Goal: Communication & Community: Answer question/provide support

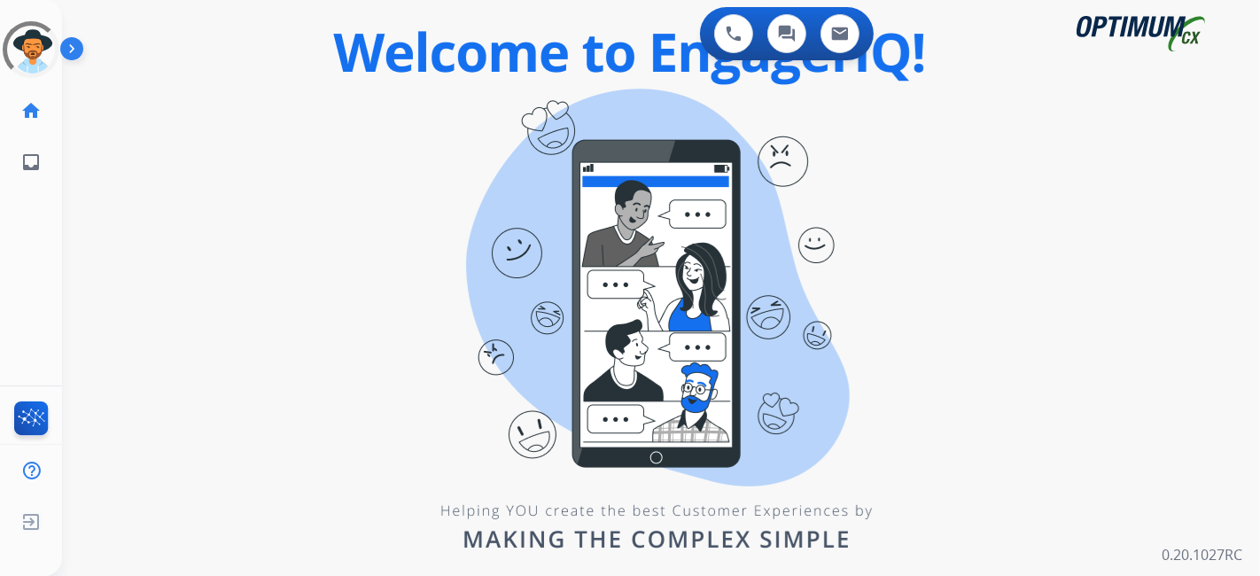
click at [571, 461] on div "0 Voice Interactions 0 Chat Interactions 0 Email Interactions swap_horiz Break …" at bounding box center [661, 288] width 1198 height 576
click at [461, 214] on div "0 Voice Interactions 0 Chat Interactions 0 Email Interactions swap_horiz Break …" at bounding box center [661, 288] width 1198 height 576
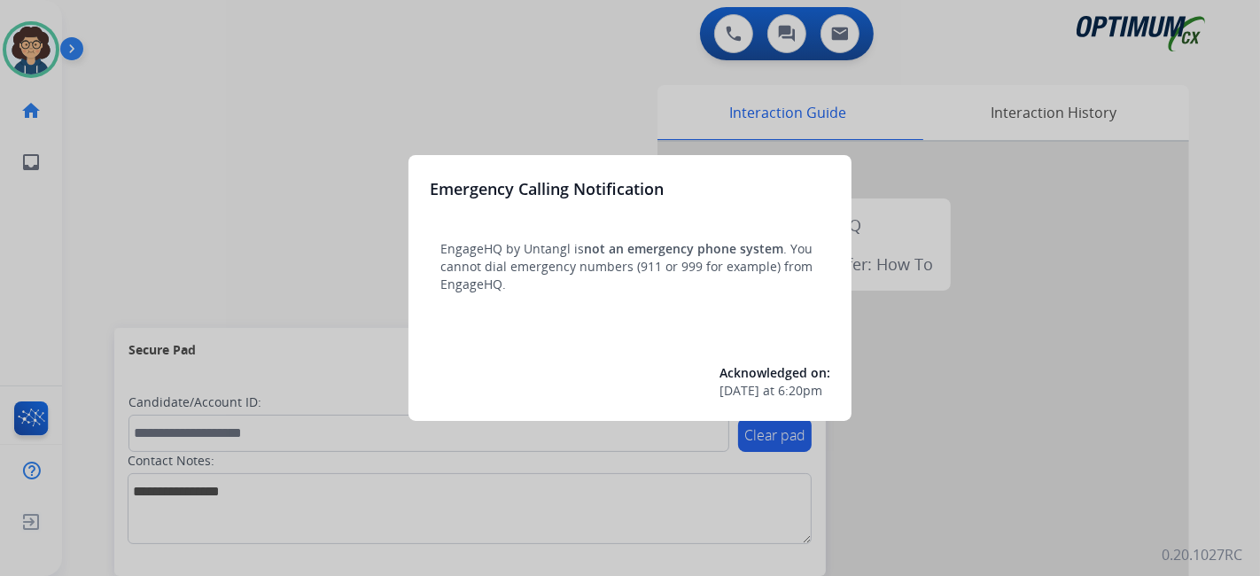
click at [71, 274] on div at bounding box center [630, 288] width 1260 height 576
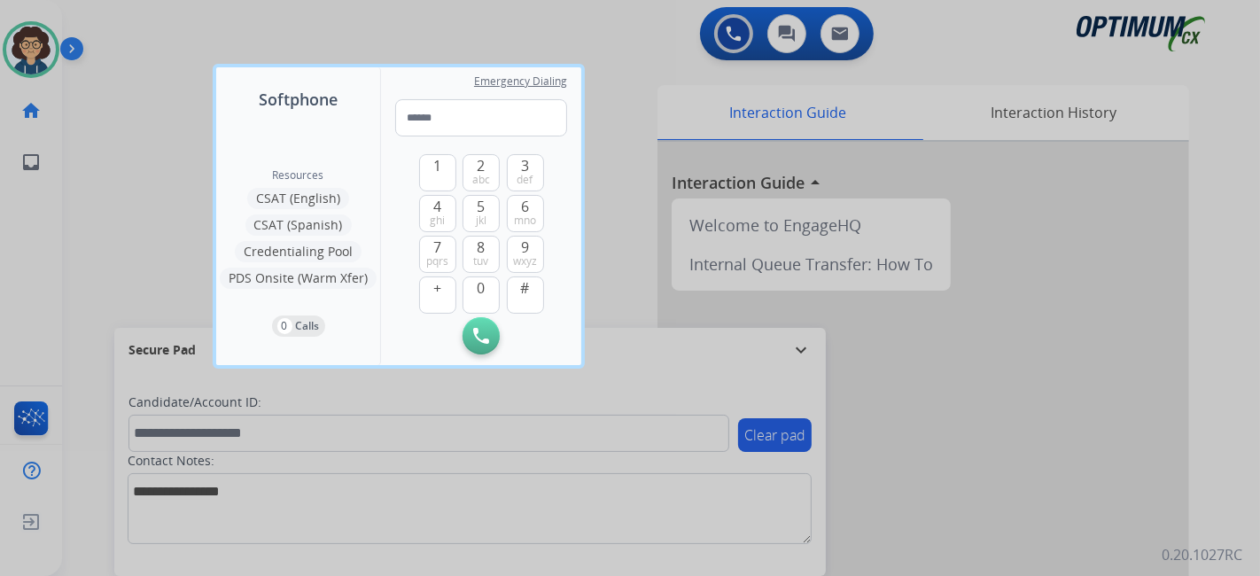
click at [98, 258] on div at bounding box center [630, 288] width 1260 height 576
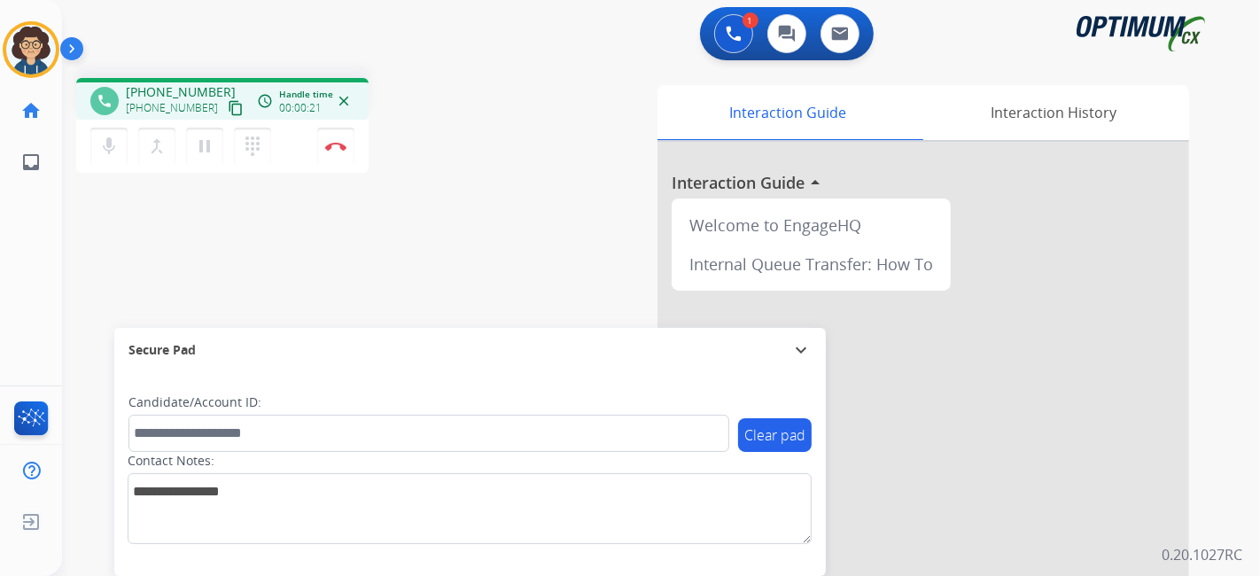
click at [228, 106] on mat-icon "content_copy" at bounding box center [236, 108] width 16 height 16
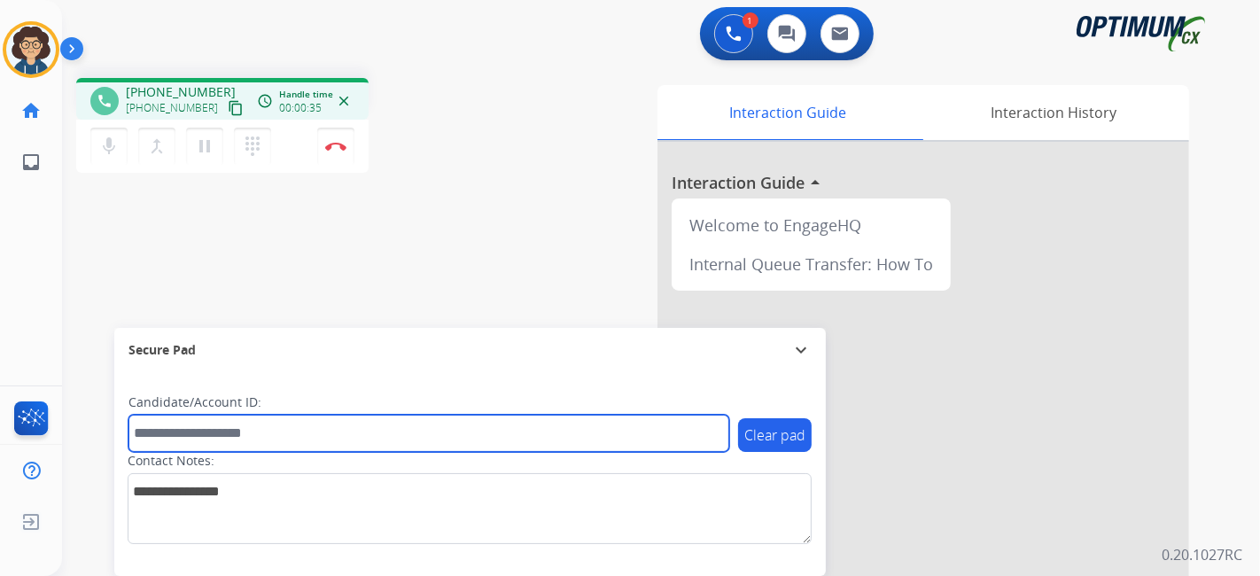
click at [340, 427] on input "text" at bounding box center [428, 433] width 601 height 37
paste input "*******"
type input "*******"
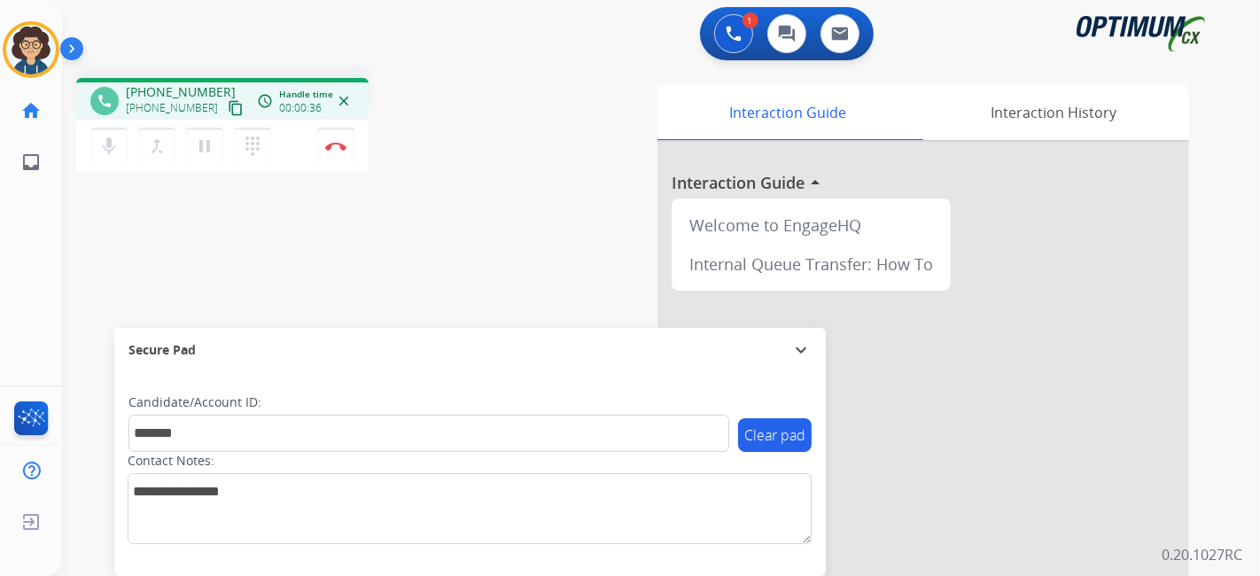
drag, startPoint x: 446, startPoint y: 255, endPoint x: 442, endPoint y: 0, distance: 255.2
click at [446, 249] on div "phone [PHONE_NUMBER] [PHONE_NUMBER] content_copy access_time Call metrics Queue…" at bounding box center [639, 433] width 1155 height 739
click at [346, 152] on button "Disconnect" at bounding box center [335, 146] width 37 height 37
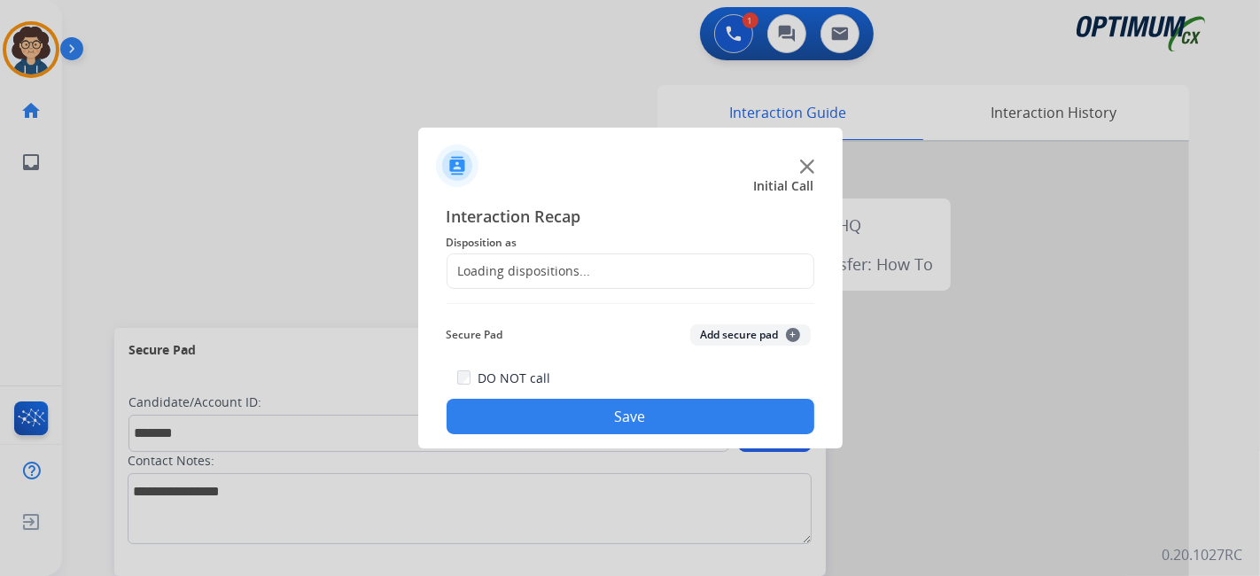
click at [622, 251] on span "Disposition as" at bounding box center [631, 242] width 368 height 21
click at [607, 269] on div "Loading dispositions..." at bounding box center [631, 270] width 368 height 35
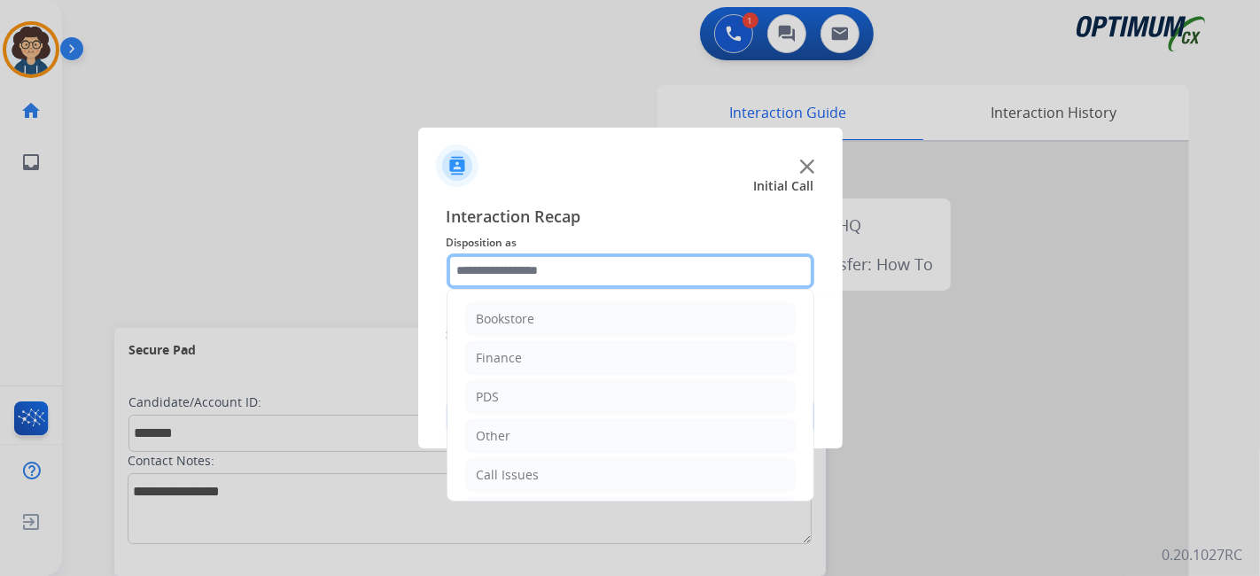
click at [607, 269] on input "text" at bounding box center [631, 270] width 368 height 35
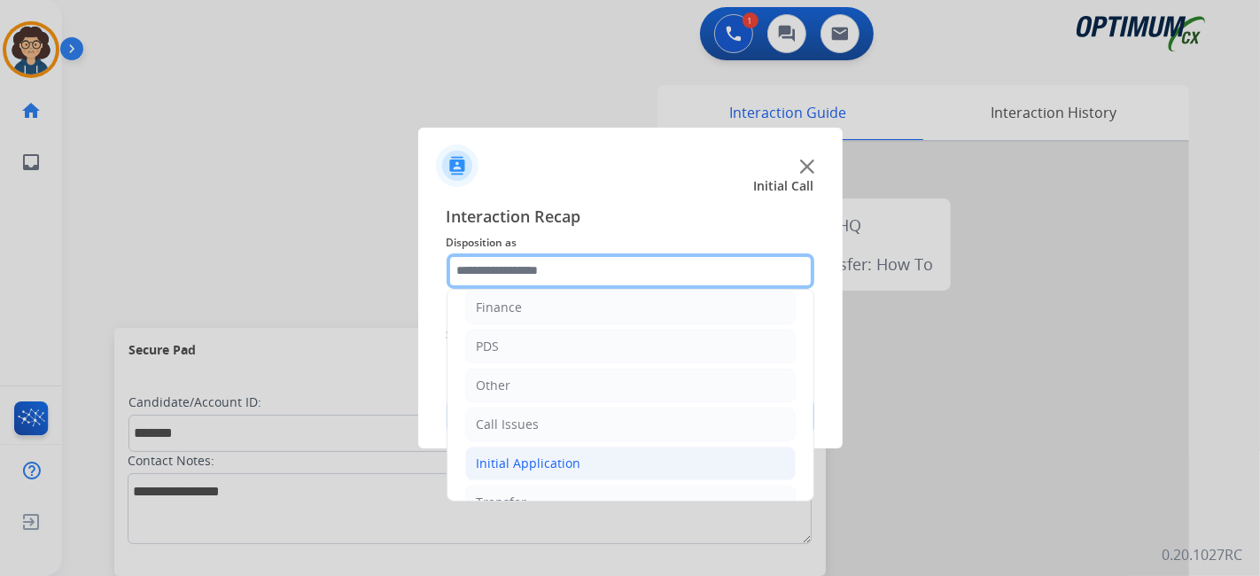
scroll to position [116, 0]
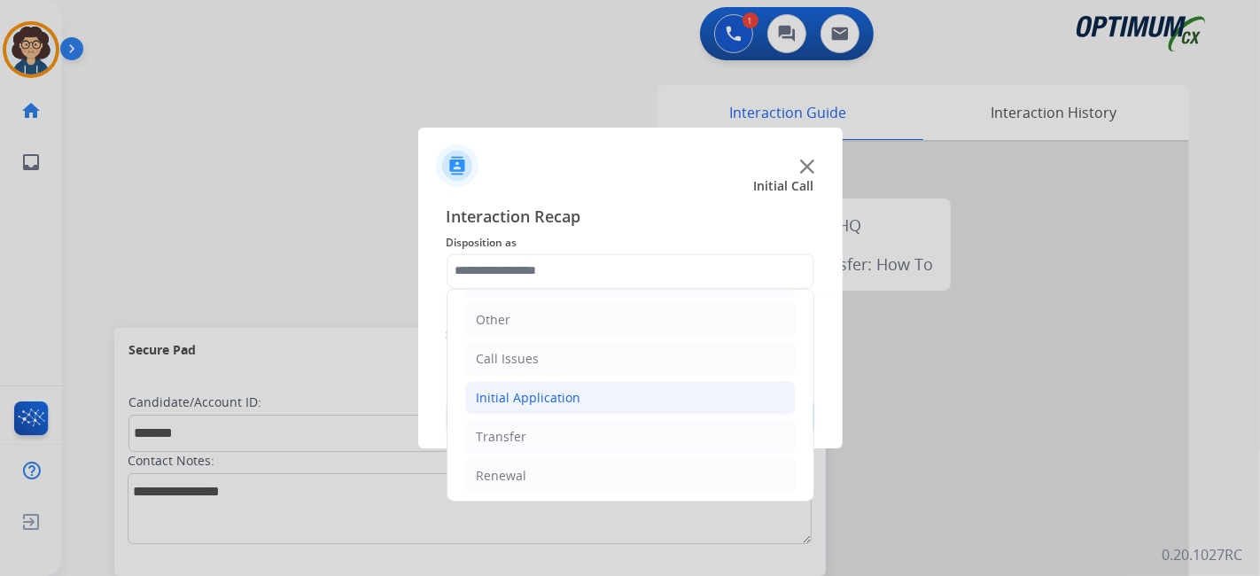
click at [594, 388] on li "Initial Application" at bounding box center [630, 398] width 330 height 34
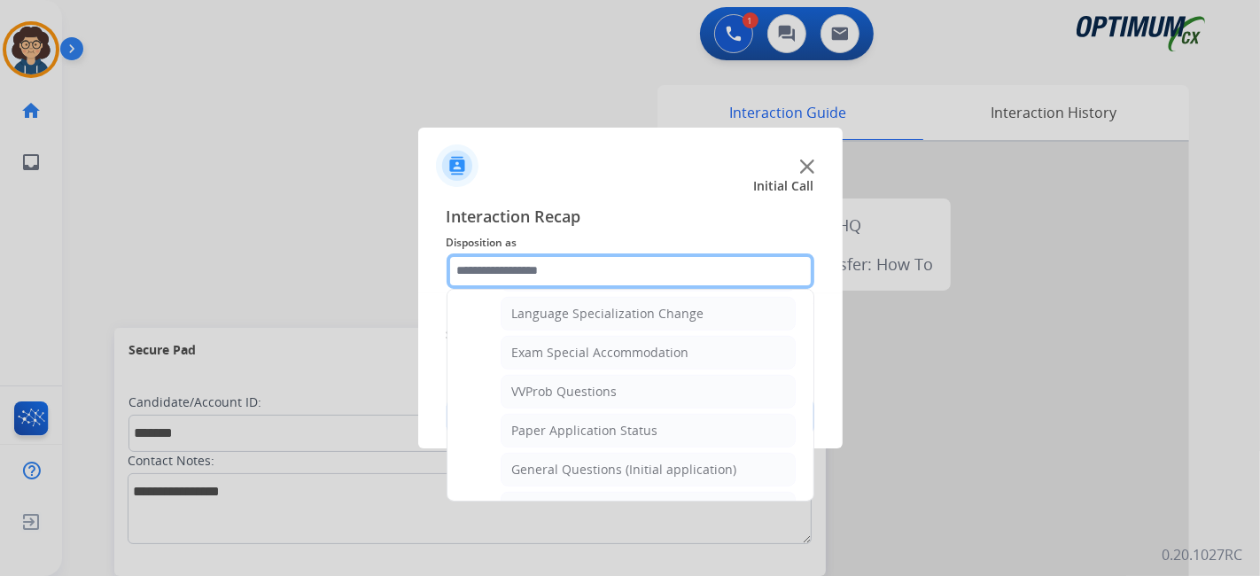
scroll to position [888, 0]
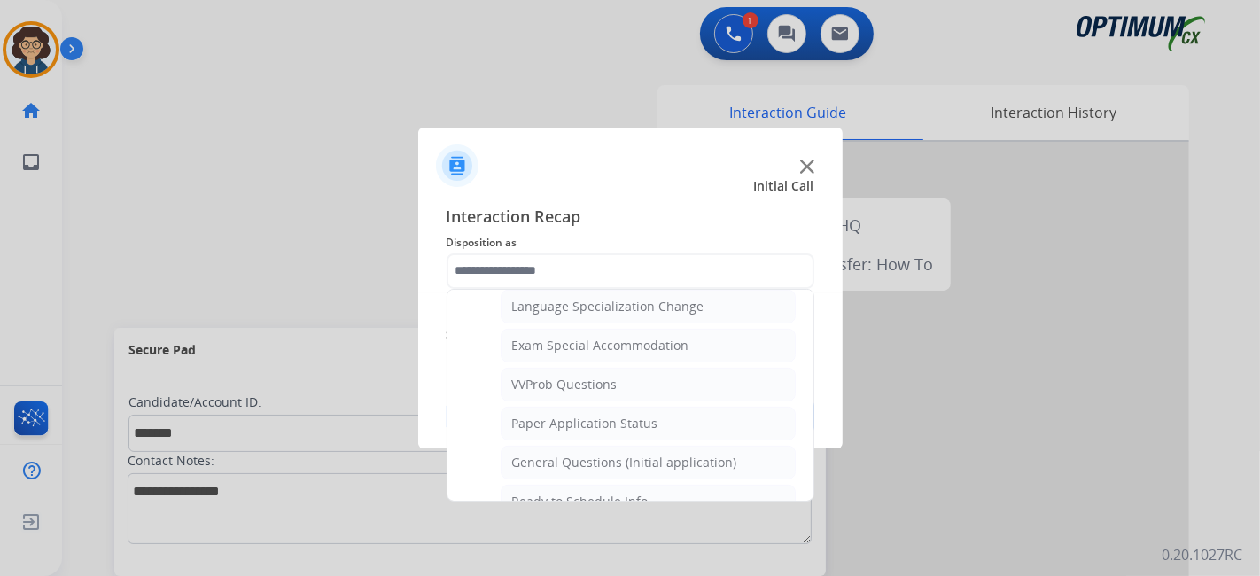
click at [736, 450] on li "General Questions (Initial application)" at bounding box center [648, 463] width 295 height 34
type input "**********"
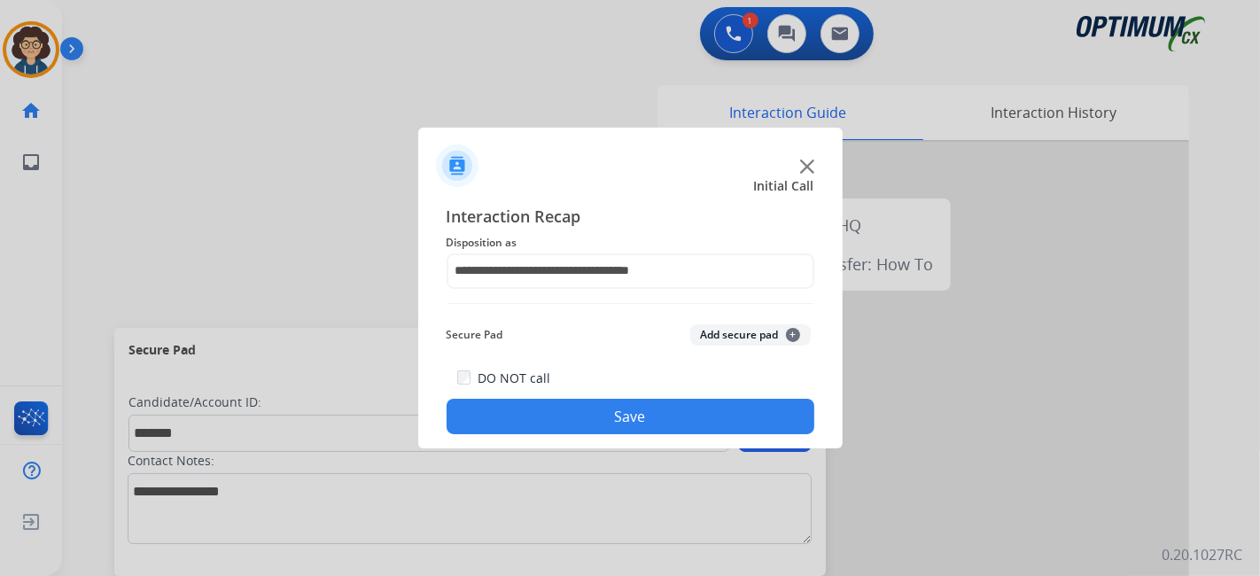
drag, startPoint x: 731, startPoint y: 322, endPoint x: 731, endPoint y: 346, distance: 23.9
click at [731, 331] on div "Secure Pad Add secure pad +" at bounding box center [631, 334] width 368 height 35
click at [731, 340] on button "Add secure pad +" at bounding box center [750, 334] width 120 height 21
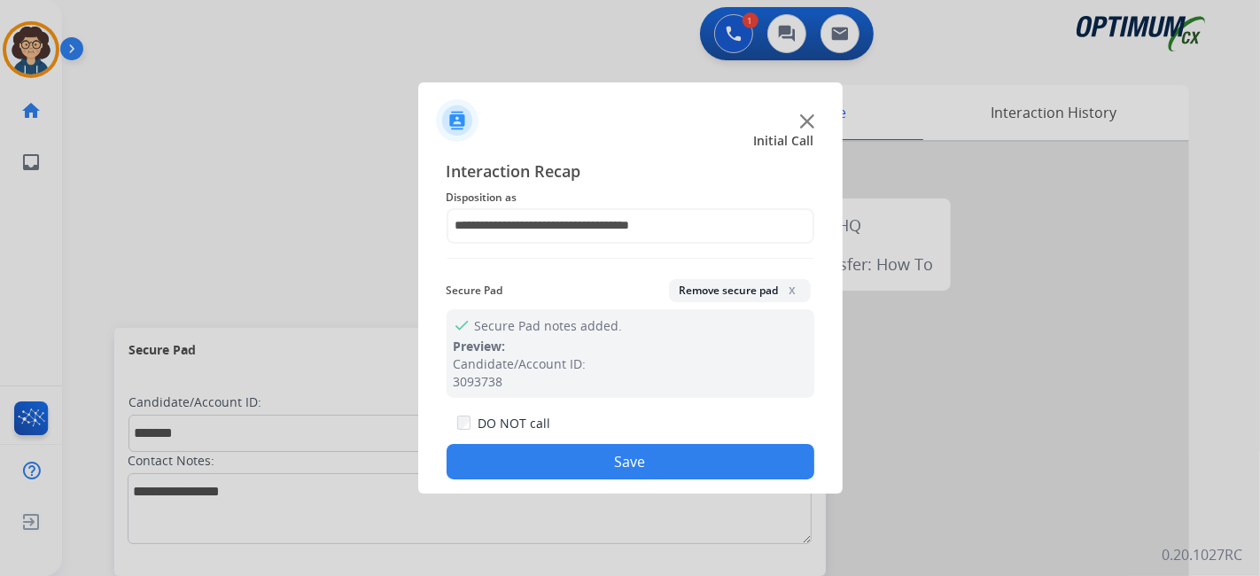
drag, startPoint x: 672, startPoint y: 462, endPoint x: 665, endPoint y: 455, distance: 9.4
click at [670, 462] on button "Save" at bounding box center [631, 461] width 368 height 35
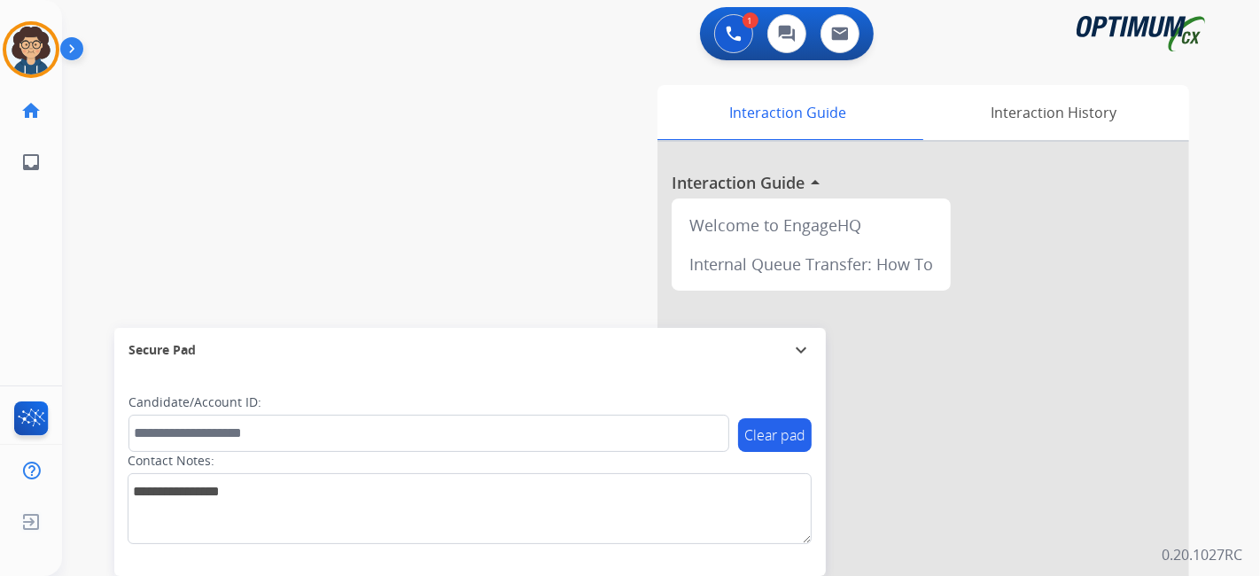
click at [411, 306] on div "swap_horiz Break voice bridge close_fullscreen Connect 3-Way Call merge_type Se…" at bounding box center [639, 433] width 1155 height 739
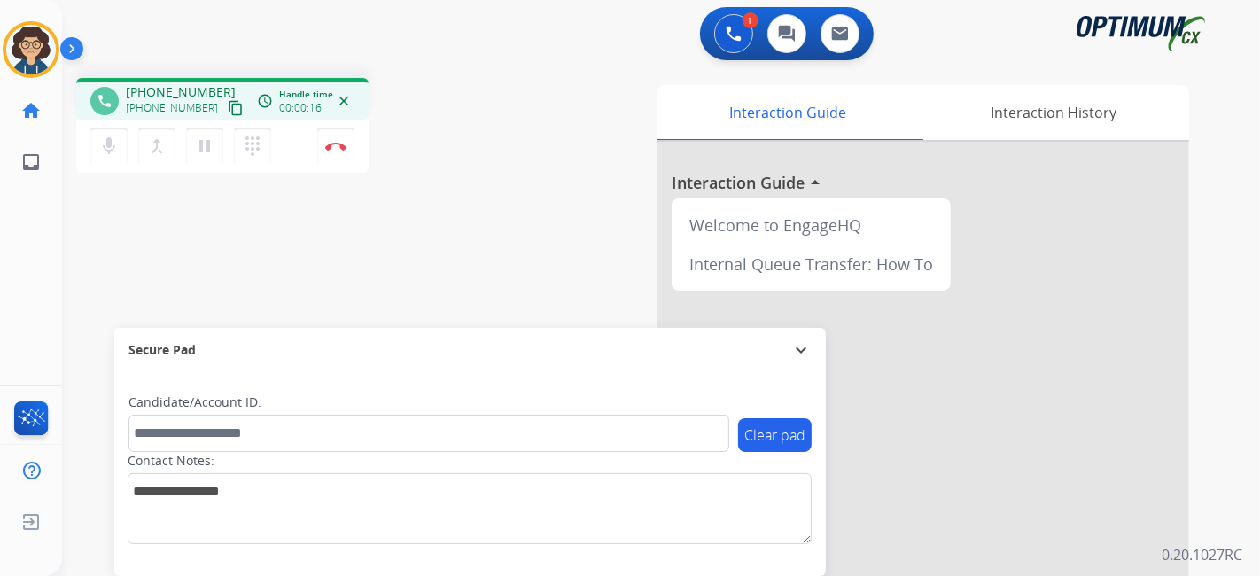
click at [228, 105] on mat-icon "content_copy" at bounding box center [236, 108] width 16 height 16
click at [493, 213] on div "phone [PHONE_NUMBER] [PHONE_NUMBER] content_copy access_time Call metrics Queue…" at bounding box center [639, 433] width 1155 height 739
click at [101, 158] on button "mic Mute" at bounding box center [108, 146] width 37 height 37
drag, startPoint x: 120, startPoint y: 154, endPoint x: 156, endPoint y: 186, distance: 47.7
click at [120, 154] on button "mic_off Mute" at bounding box center [108, 146] width 37 height 37
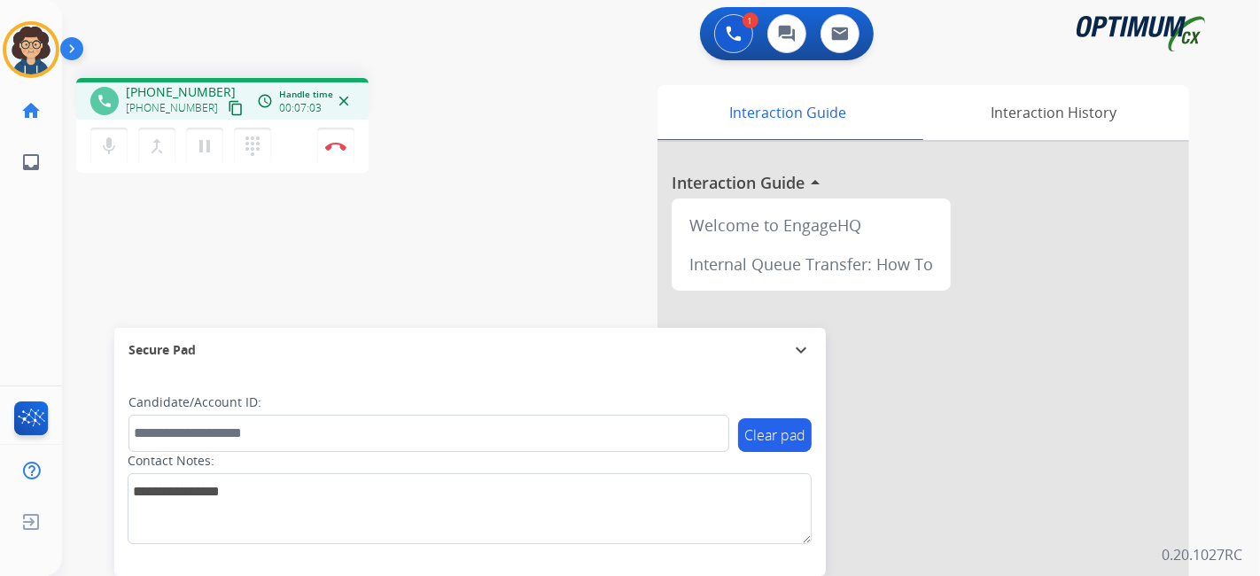
click at [571, 210] on div "Interaction Guide Interaction History Interaction Guide arrow_drop_up Welcome t…" at bounding box center [859, 444] width 660 height 718
click at [564, 211] on div "Interaction Guide Interaction History Interaction Guide arrow_drop_up Welcome t…" at bounding box center [859, 444] width 660 height 718
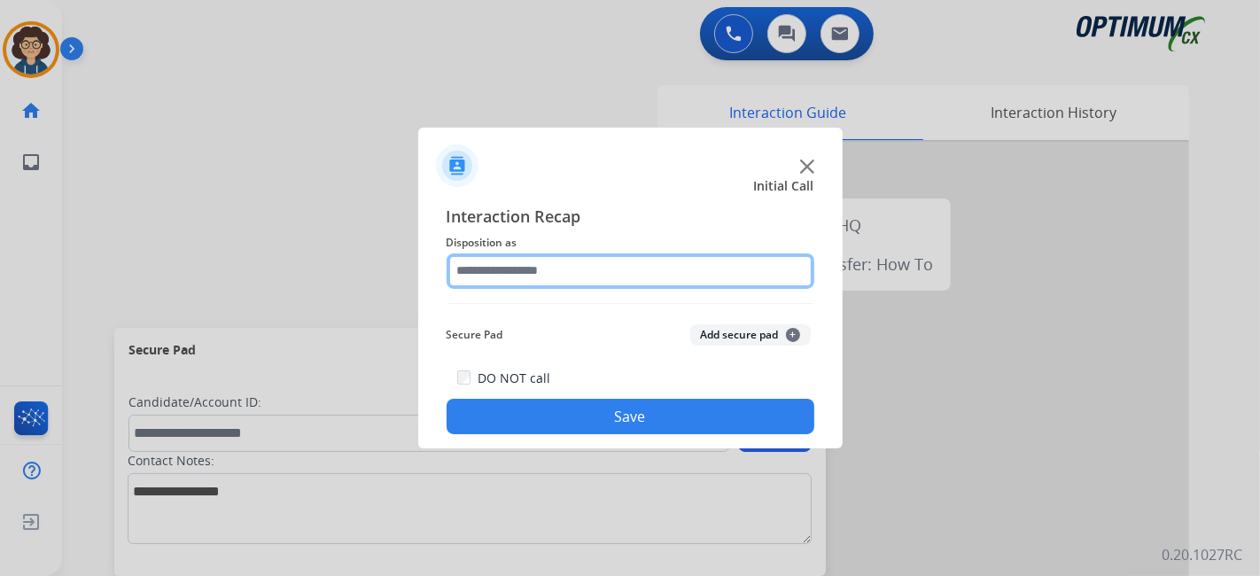
click at [509, 269] on input "text" at bounding box center [631, 270] width 368 height 35
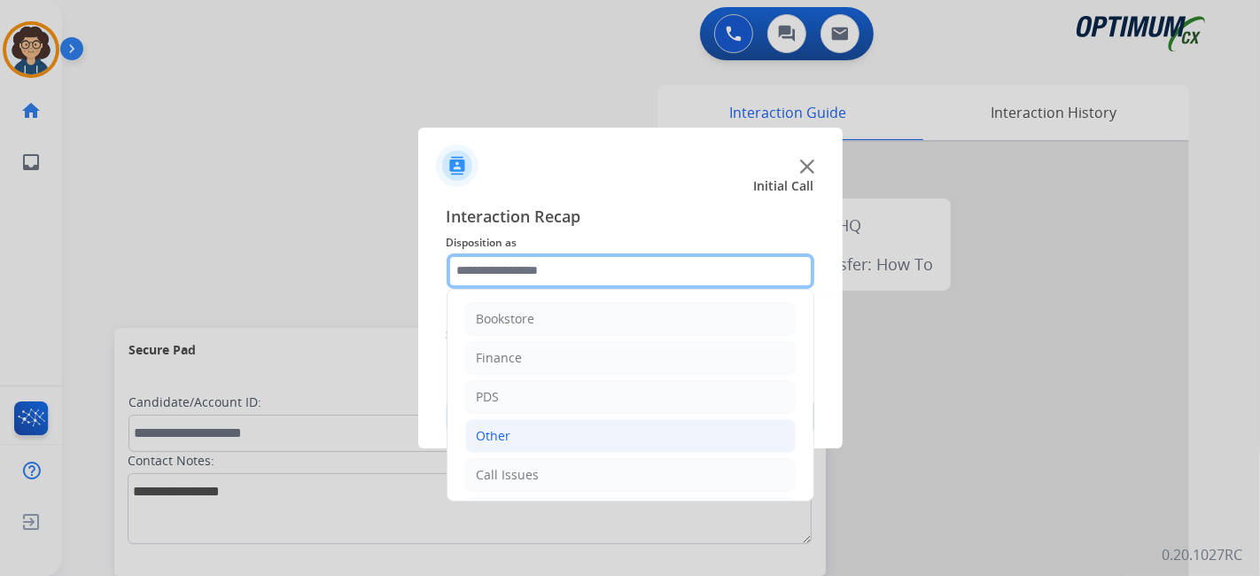
scroll to position [116, 0]
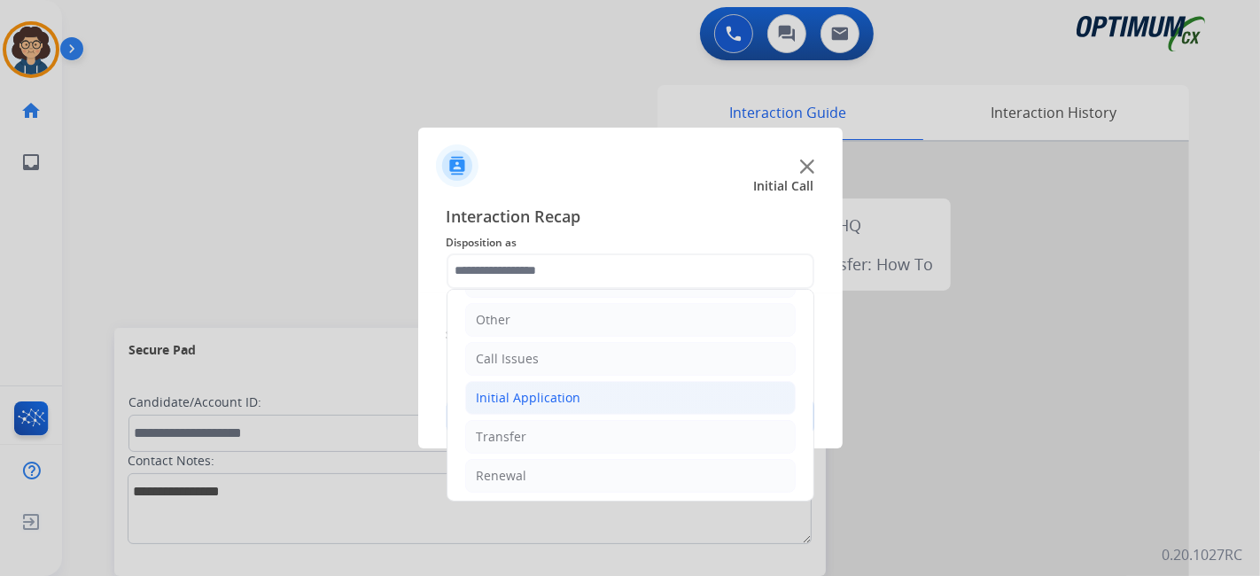
click at [592, 393] on li "Initial Application" at bounding box center [630, 398] width 330 height 34
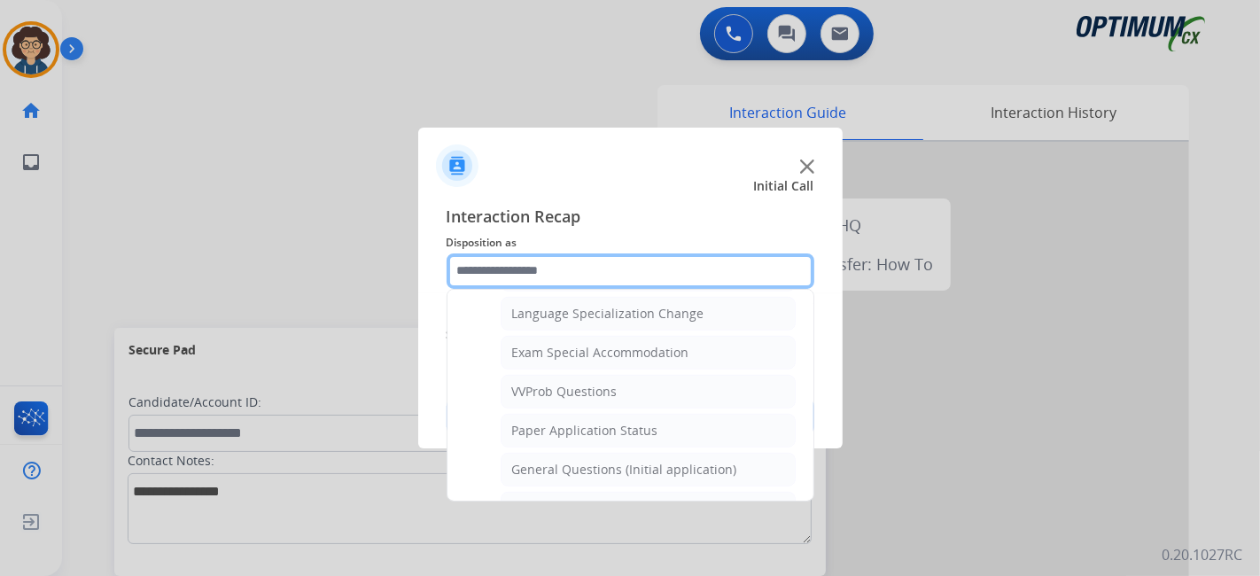
scroll to position [904, 0]
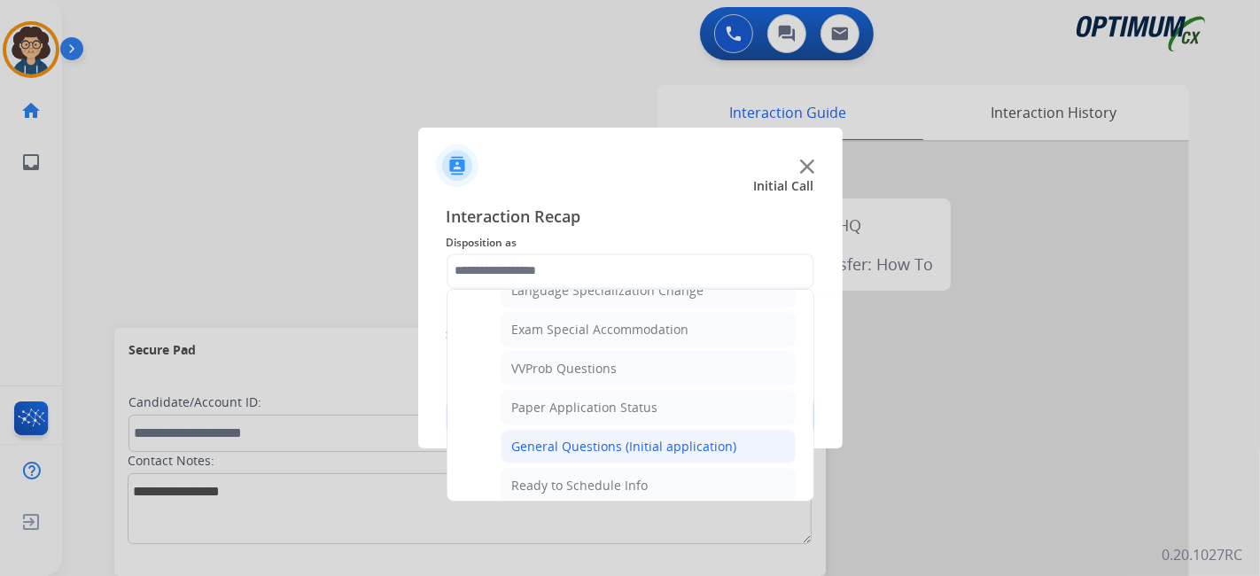
click at [622, 438] on div "General Questions (Initial application)" at bounding box center [624, 447] width 225 height 18
type input "**********"
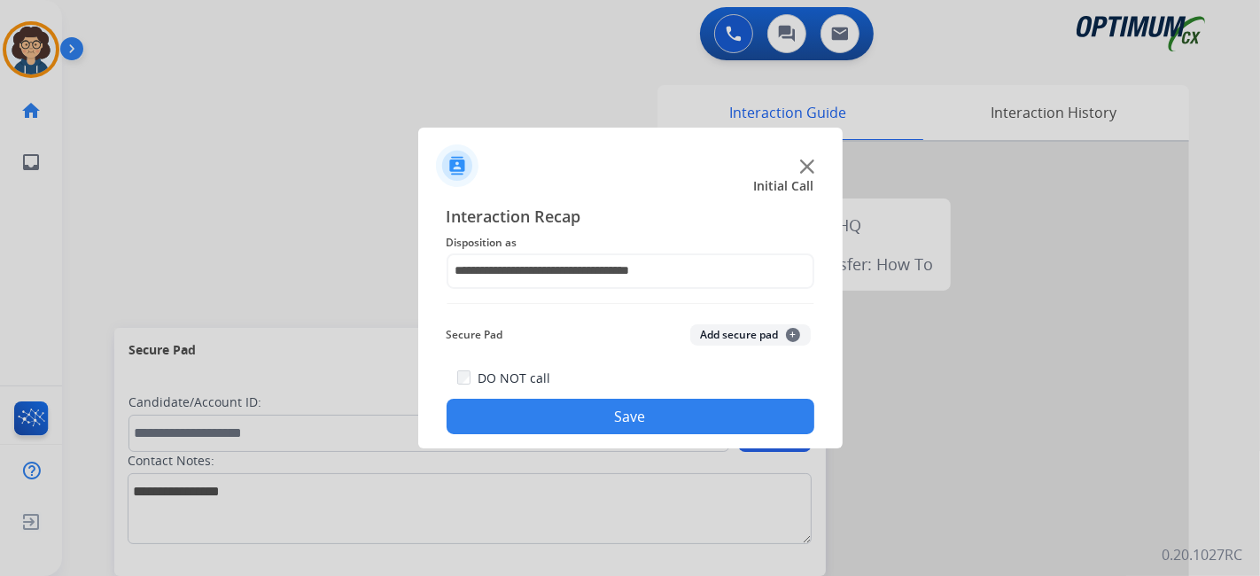
click at [614, 416] on button "Save" at bounding box center [631, 416] width 368 height 35
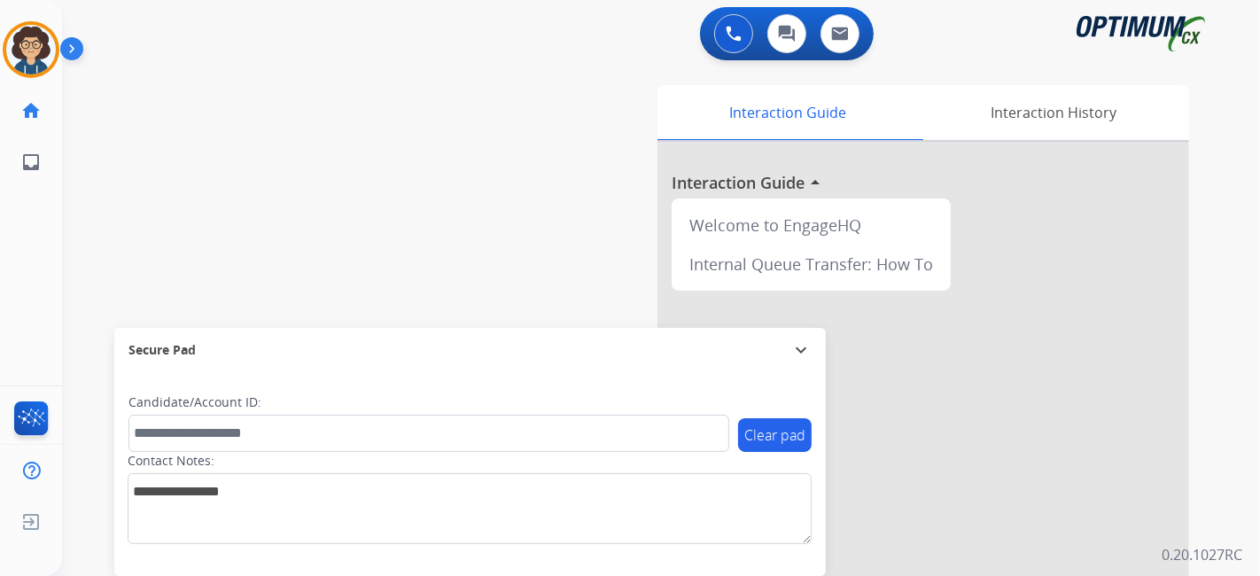
click at [278, 222] on div "swap_horiz Break voice bridge close_fullscreen Connect 3-Way Call merge_type Se…" at bounding box center [639, 433] width 1155 height 739
click at [12, 43] on img at bounding box center [31, 50] width 50 height 50
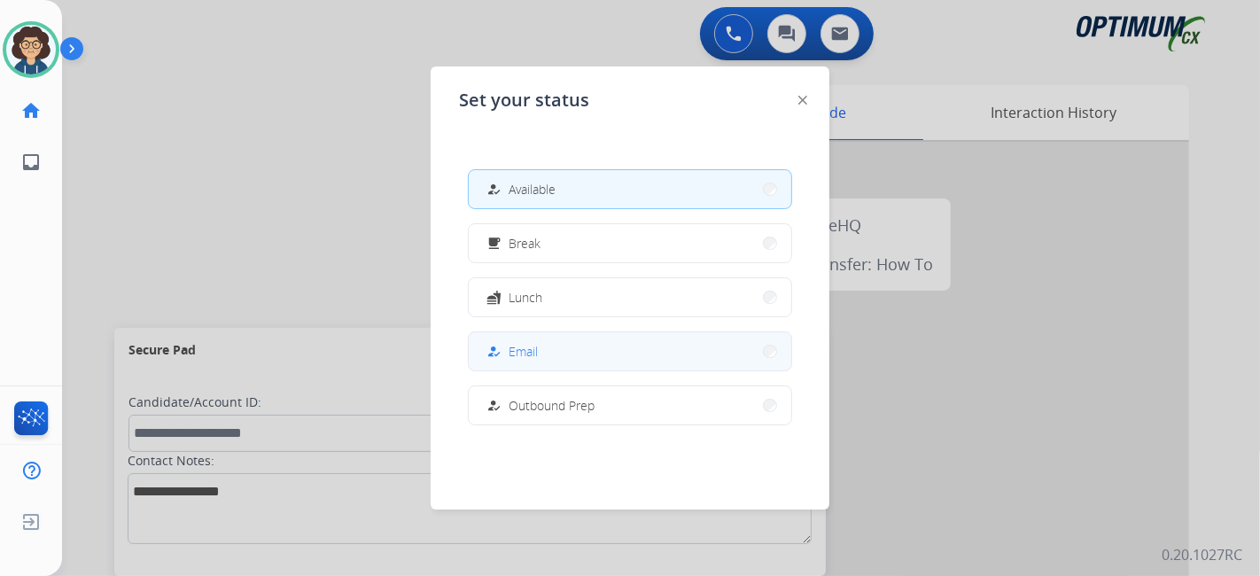
click at [568, 368] on button "how_to_reg Email" at bounding box center [630, 351] width 322 height 38
